Goal: Navigation & Orientation: Go to known website

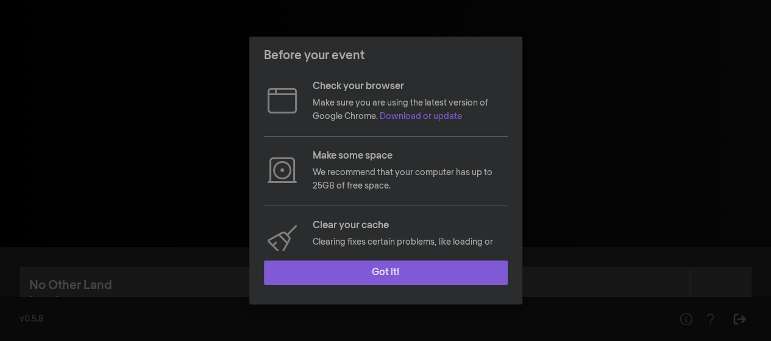
click at [383, 271] on button "Got it!" at bounding box center [386, 272] width 244 height 24
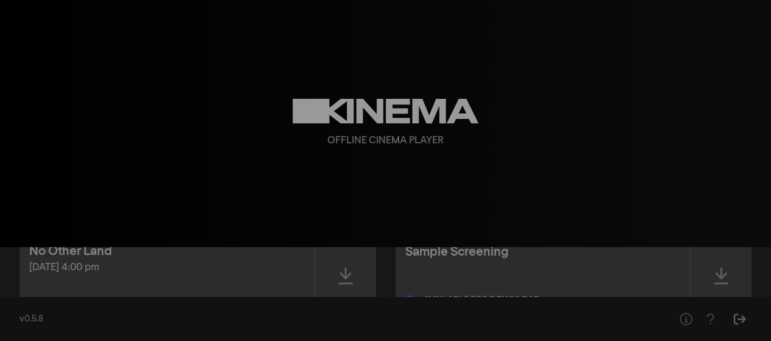
scroll to position [34, 0]
click at [344, 280] on icon at bounding box center [345, 275] width 15 height 19
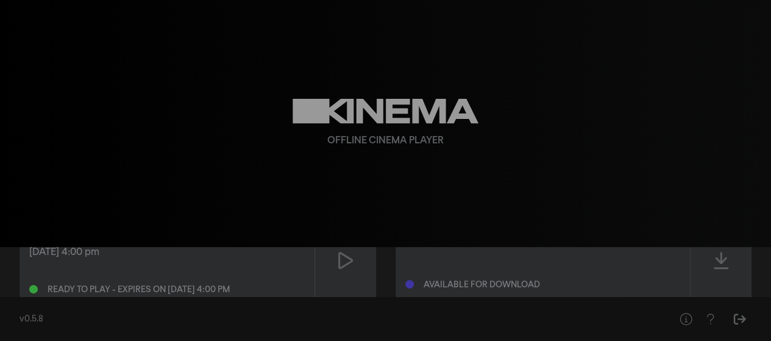
scroll to position [0, 0]
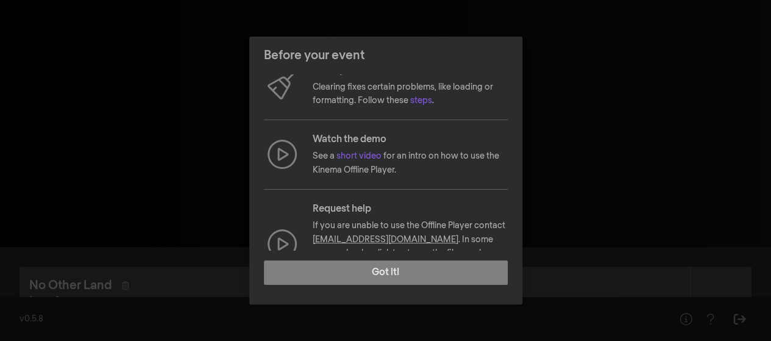
scroll to position [195, 0]
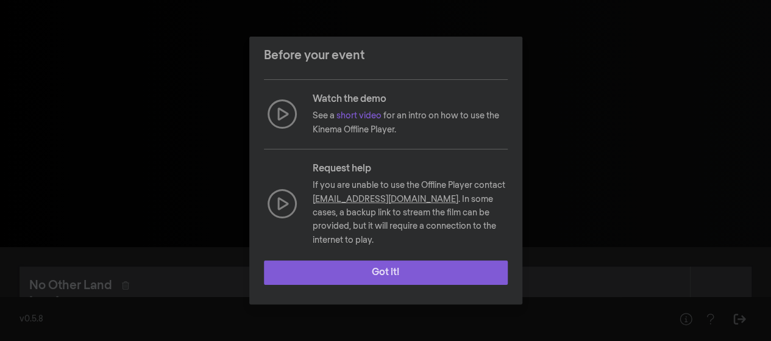
click at [396, 272] on button "Got it!" at bounding box center [386, 272] width 244 height 24
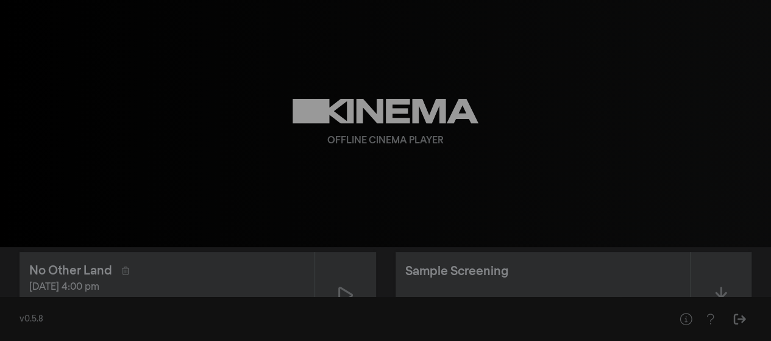
scroll to position [0, 0]
